Goal: Find specific page/section: Find specific page/section

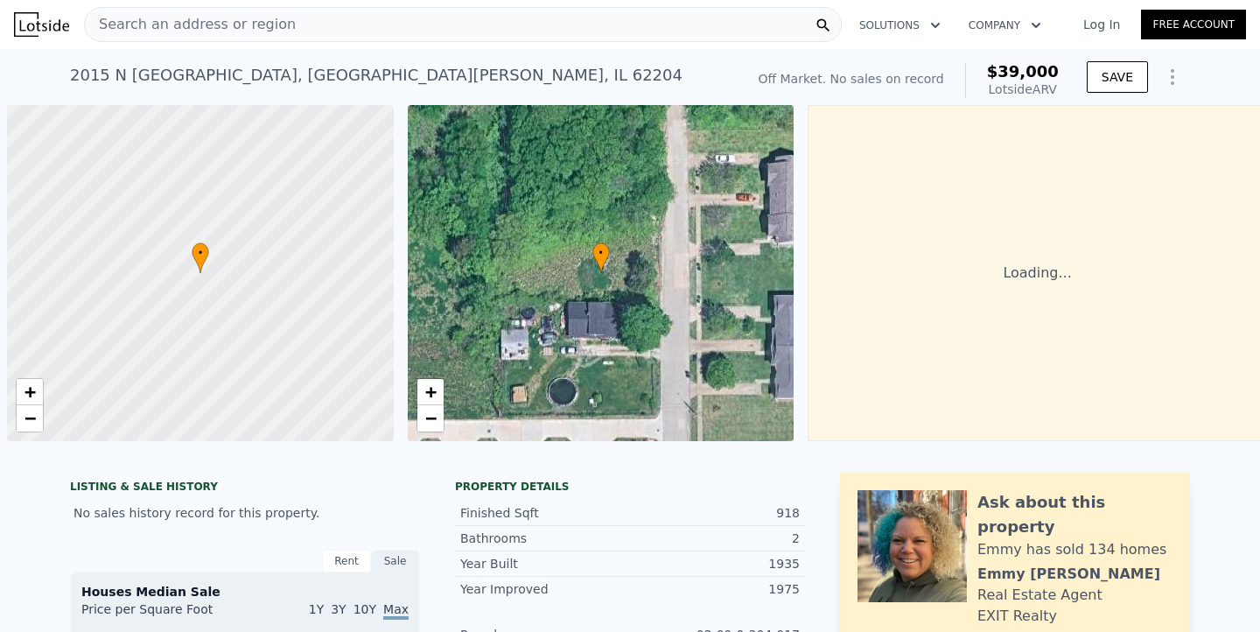
scroll to position [0, 7]
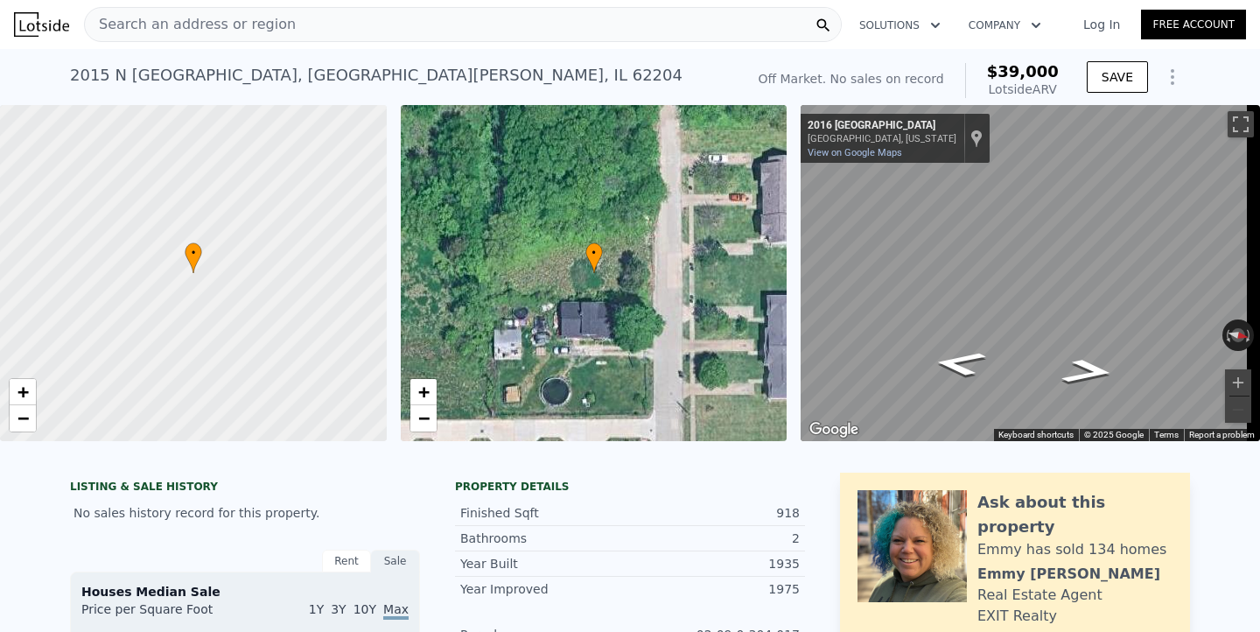
click at [466, 24] on div "Search an address or region" at bounding box center [463, 24] width 758 height 35
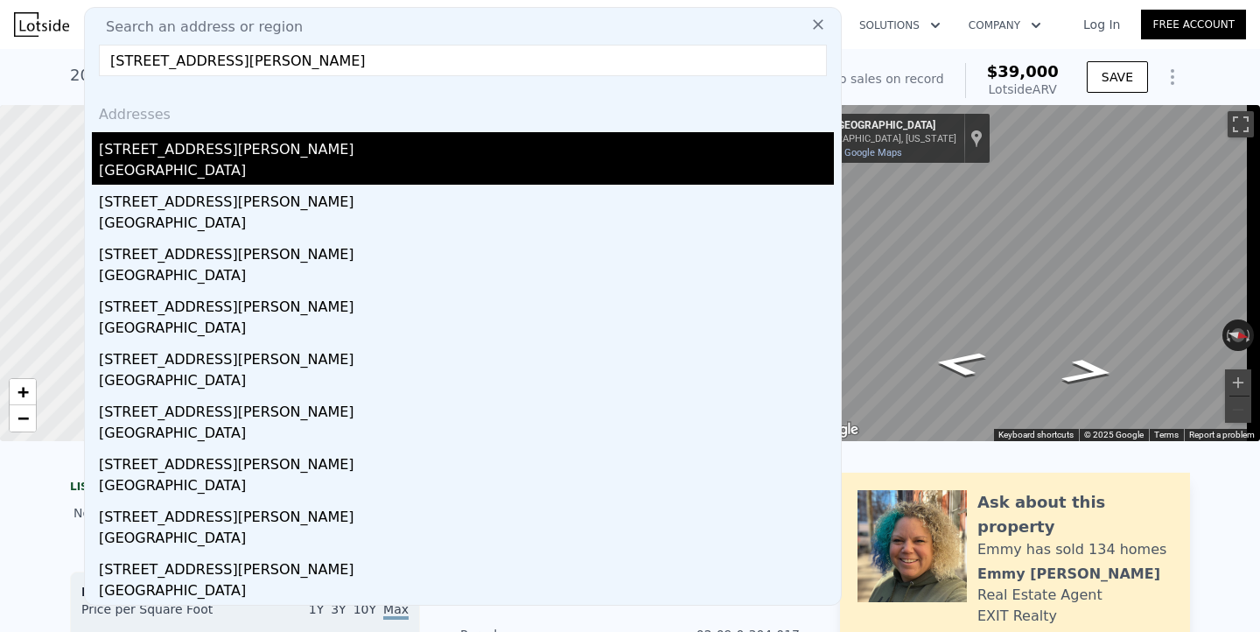
type input "[STREET_ADDRESS][PERSON_NAME]"
click at [407, 156] on div "[STREET_ADDRESS][PERSON_NAME]" at bounding box center [466, 146] width 735 height 28
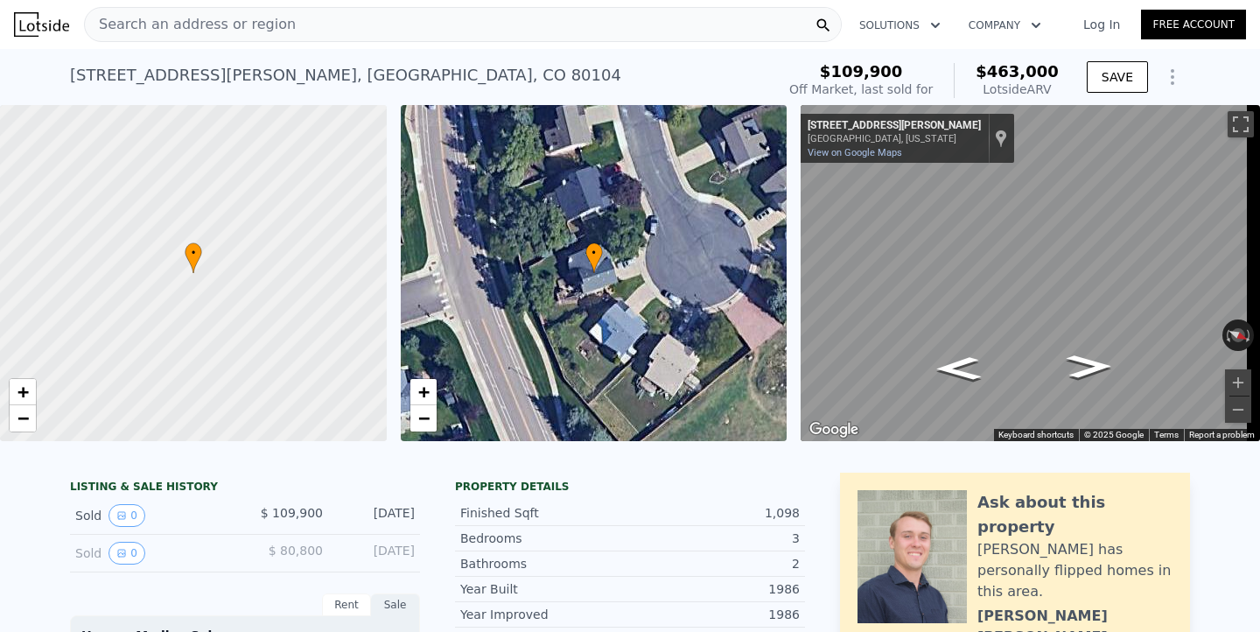
click at [312, 31] on div "Search an address or region" at bounding box center [463, 24] width 758 height 35
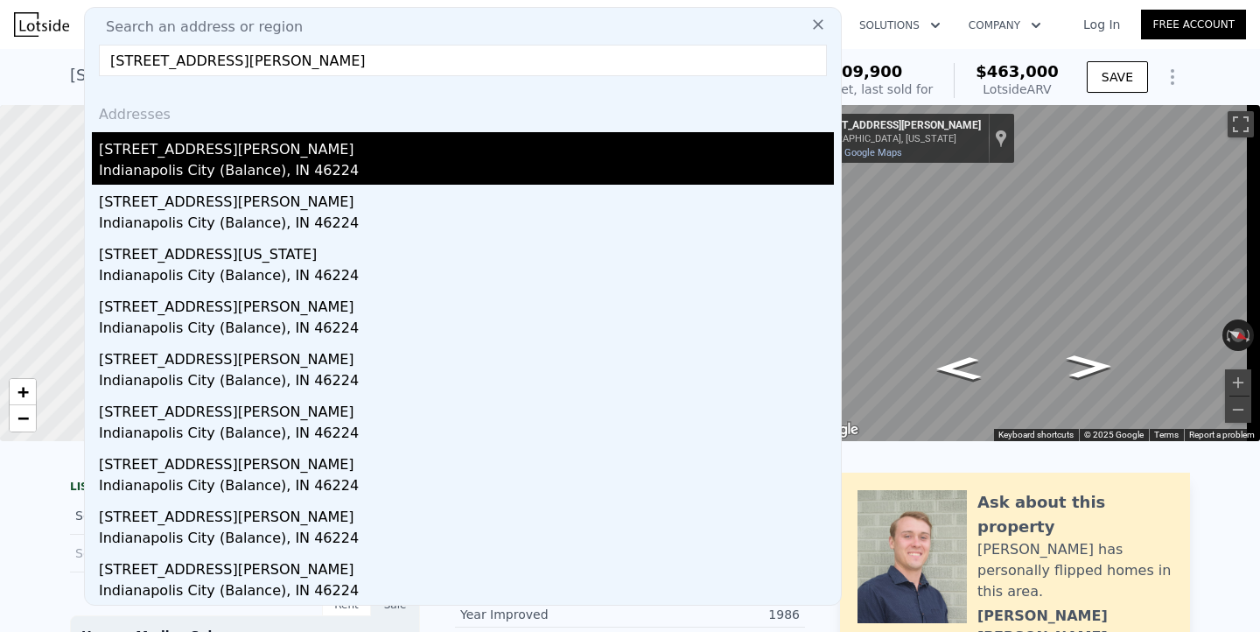
type input "[STREET_ADDRESS][PERSON_NAME]"
click at [291, 139] on div "[STREET_ADDRESS][PERSON_NAME]" at bounding box center [466, 146] width 735 height 28
